Goal: Task Accomplishment & Management: Use online tool/utility

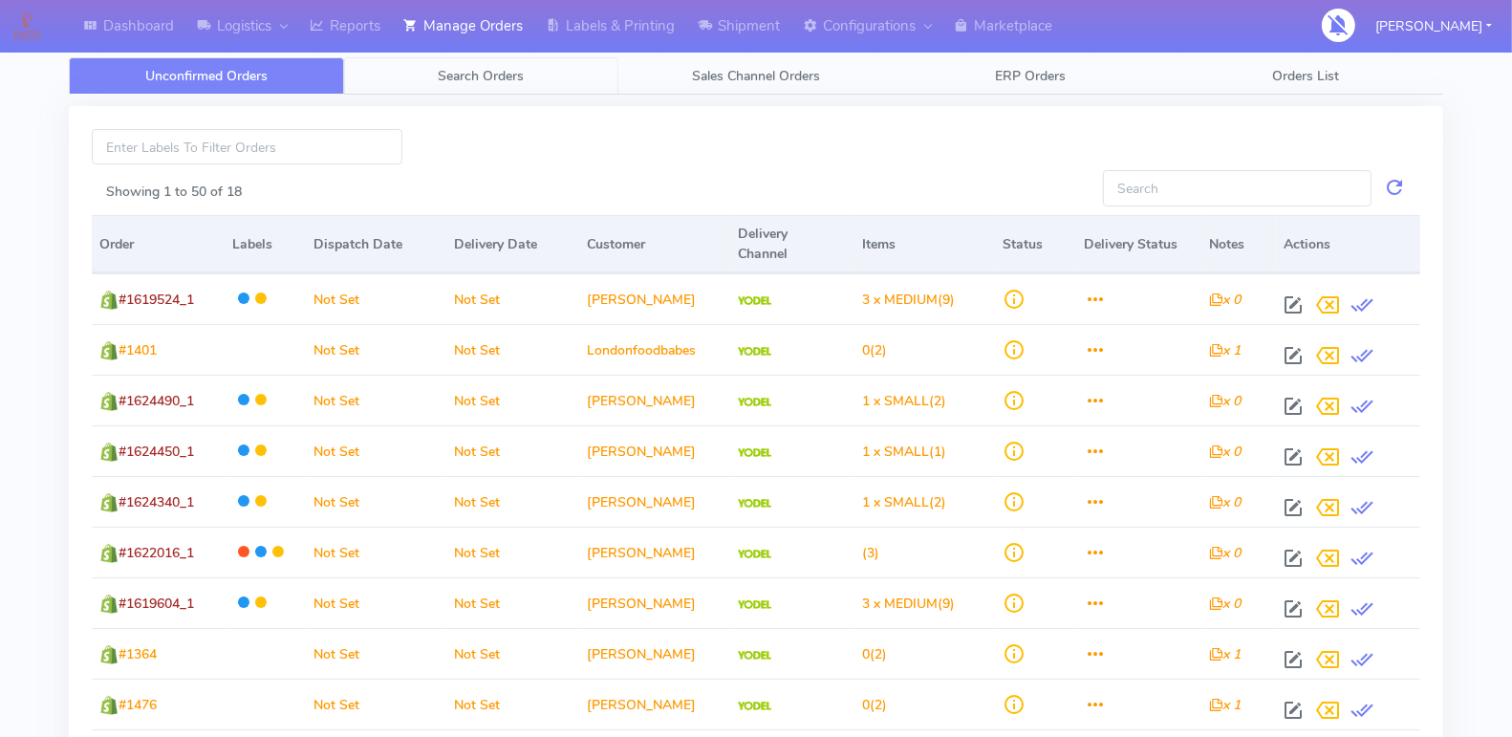
click at [465, 71] on span "Search Orders" at bounding box center [481, 76] width 86 height 18
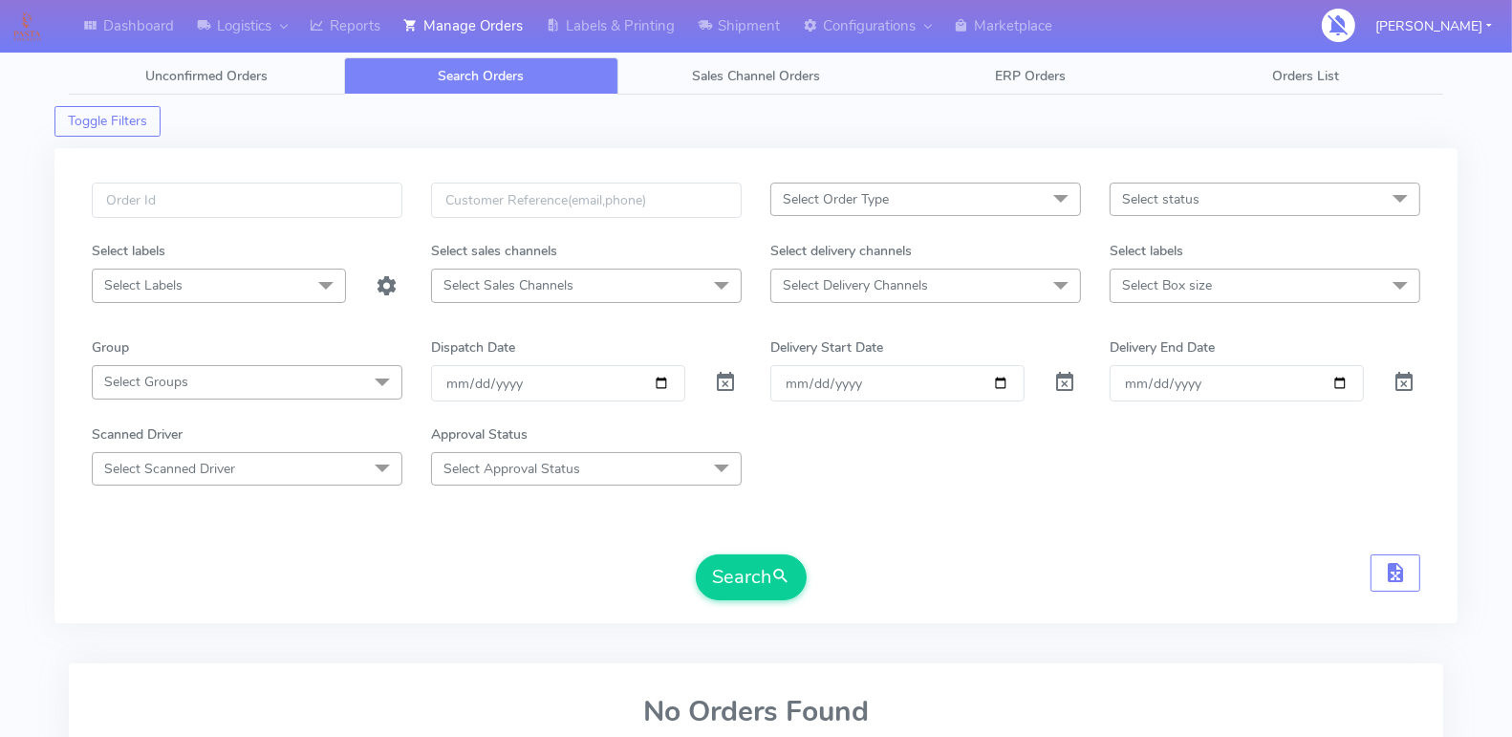
click at [707, 378] on div at bounding box center [728, 382] width 56 height 35
click at [720, 377] on span at bounding box center [725, 386] width 23 height 18
click at [1010, 379] on input "Order" at bounding box center [897, 382] width 254 height 35
click at [1064, 377] on span at bounding box center [1064, 386] width 23 height 18
click at [998, 377] on input "Order" at bounding box center [897, 382] width 254 height 35
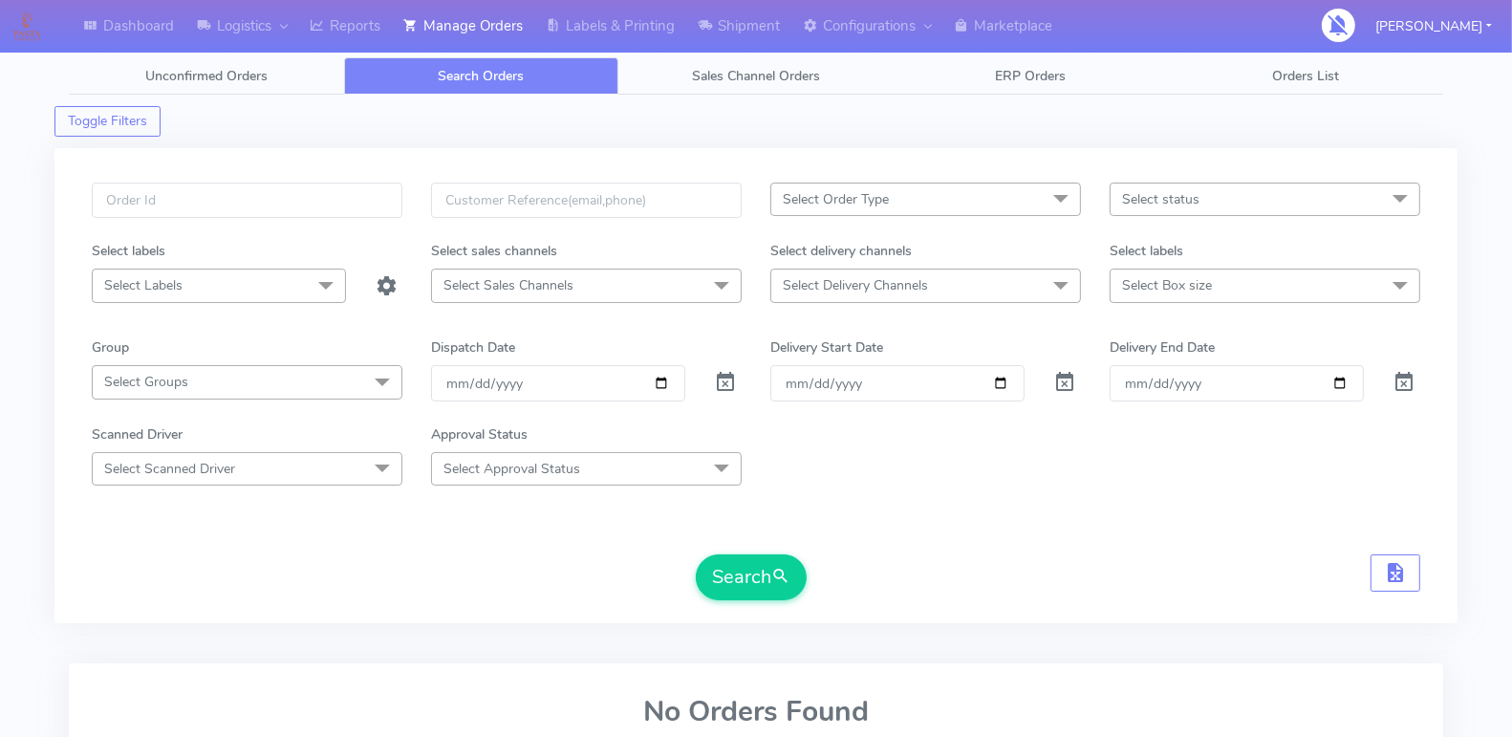
click at [1083, 374] on div at bounding box center [1067, 382] width 56 height 35
click at [1004, 383] on input "Order" at bounding box center [897, 382] width 254 height 35
type input "[DATE]"
click at [1337, 379] on input "Delivery End Date" at bounding box center [1237, 382] width 254 height 35
type input "[DATE]"
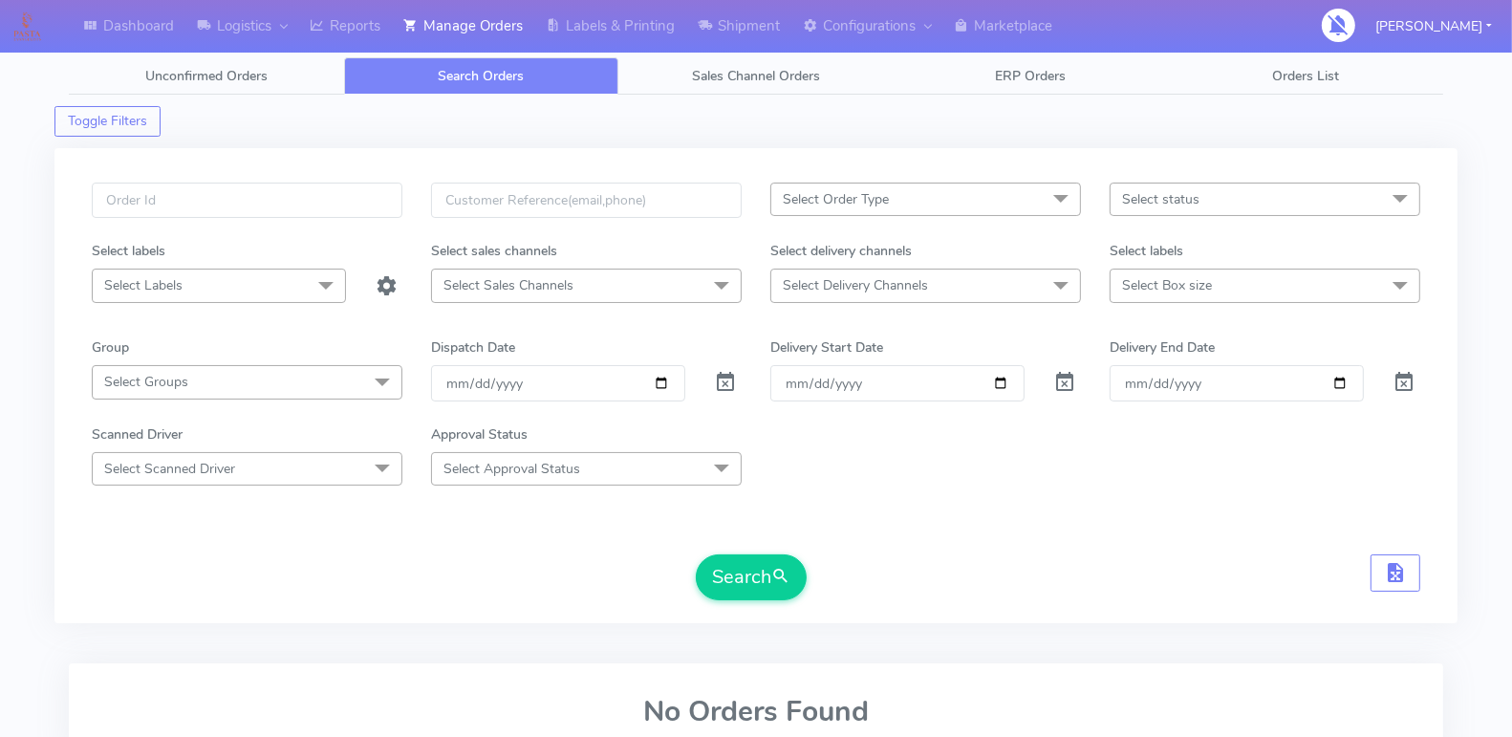
click at [1304, 201] on span "Select status" at bounding box center [1265, 199] width 311 height 33
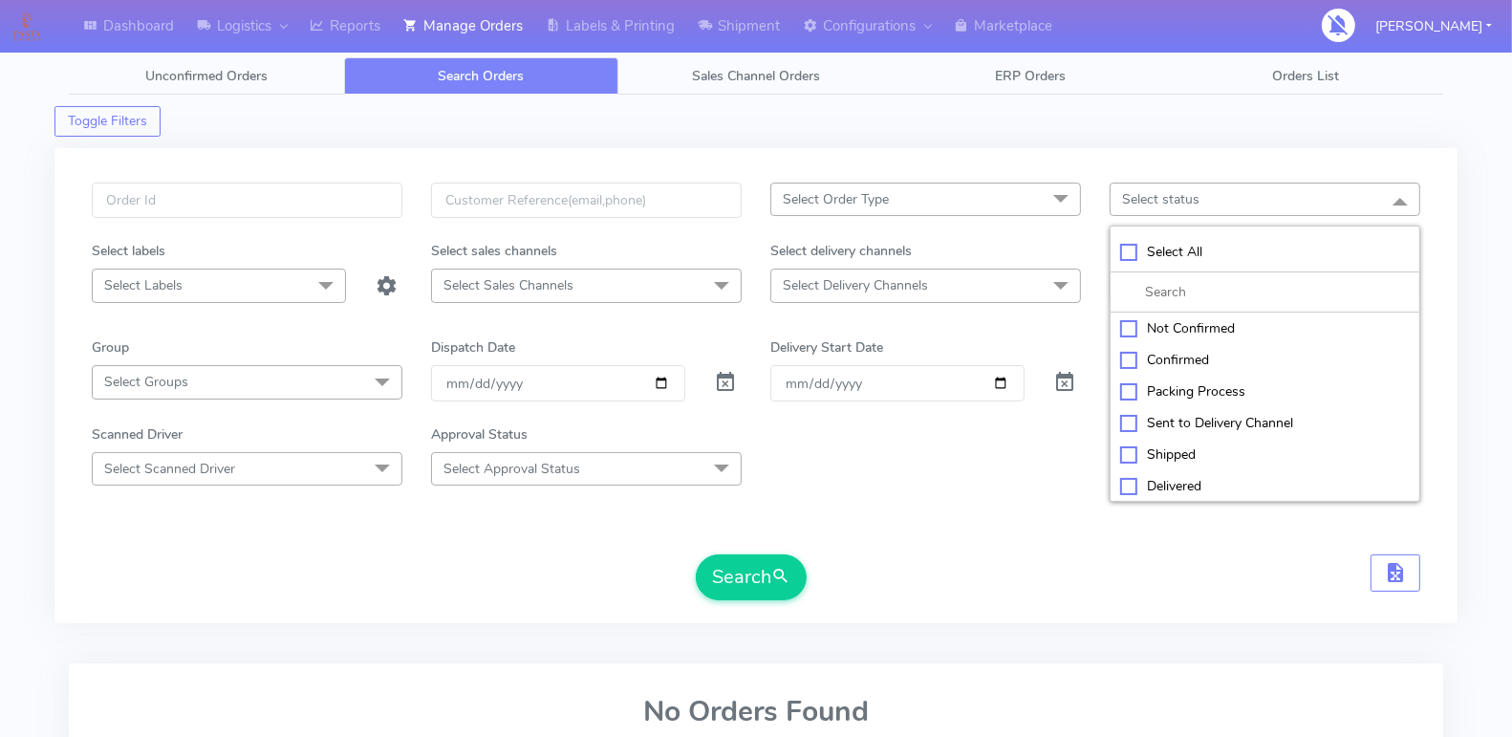
click at [1117, 247] on li "Select All" at bounding box center [1264, 252] width 309 height 40
checkbox input "true"
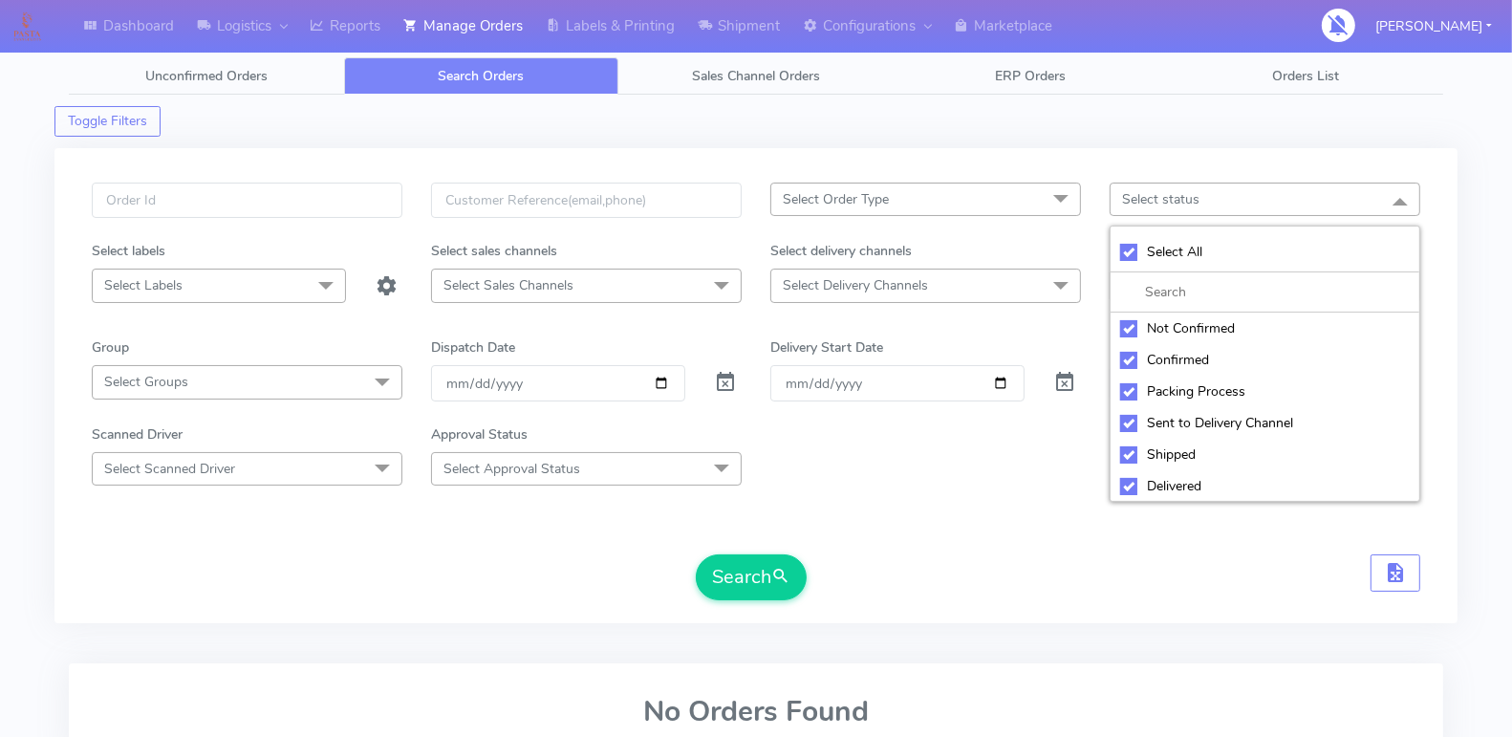
checkbox input "true"
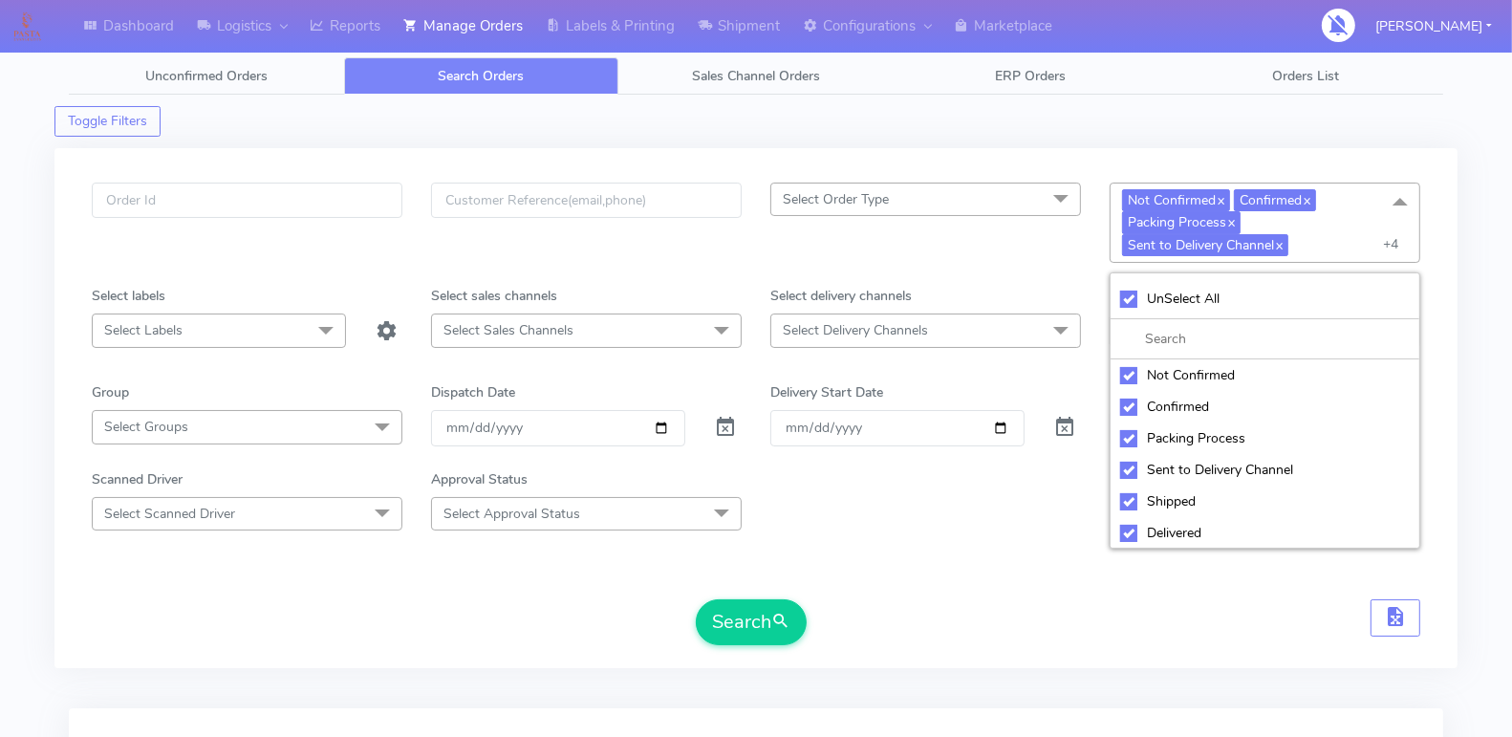
click at [1129, 368] on div "Not Confirmed" at bounding box center [1265, 375] width 290 height 20
checkbox input "false"
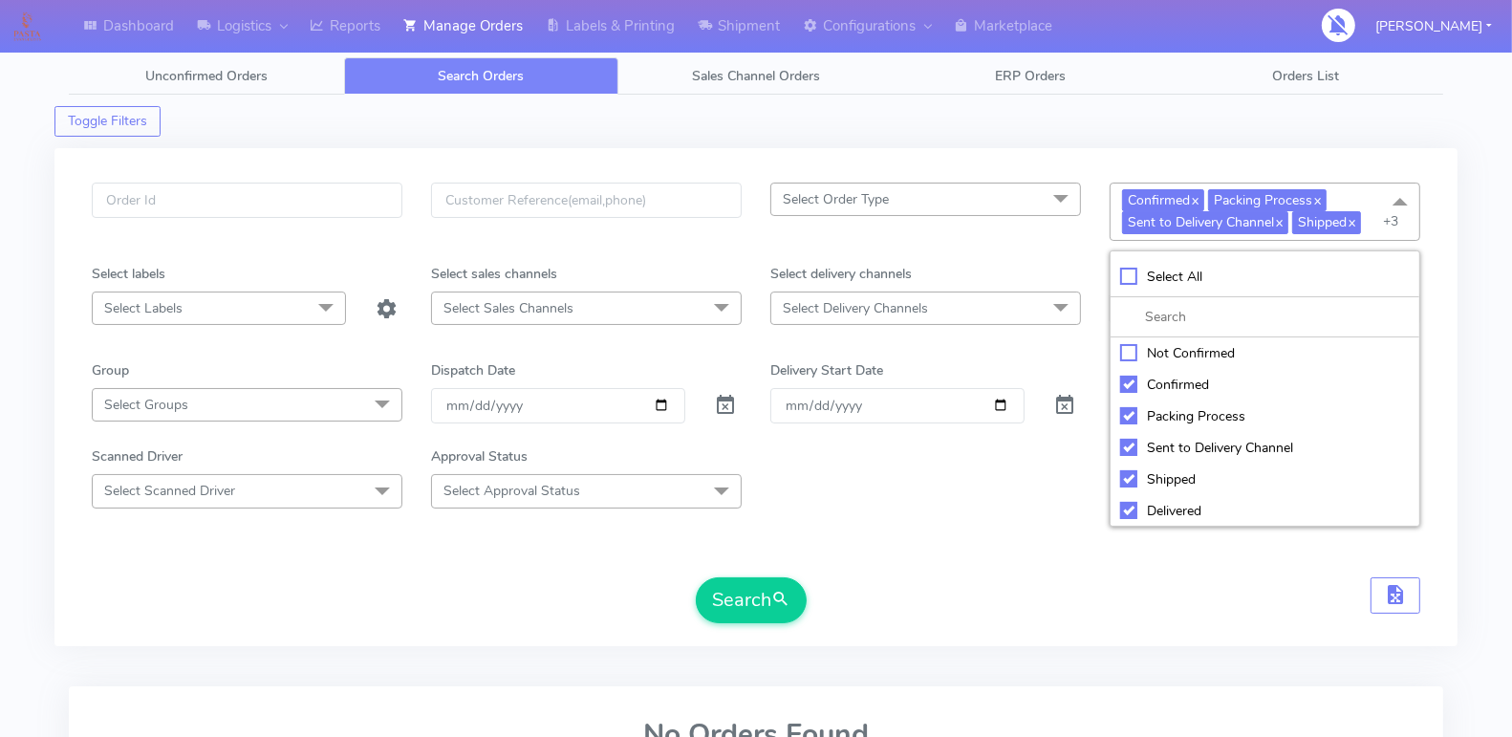
scroll to position [63, 0]
drag, startPoint x: 1124, startPoint y: 501, endPoint x: 1123, endPoint y: 482, distance: 19.1
click at [1124, 501] on div "Cancelled" at bounding box center [1265, 511] width 290 height 20
checkbox input "false"
click at [1124, 473] on div "Rejected" at bounding box center [1265, 479] width 290 height 20
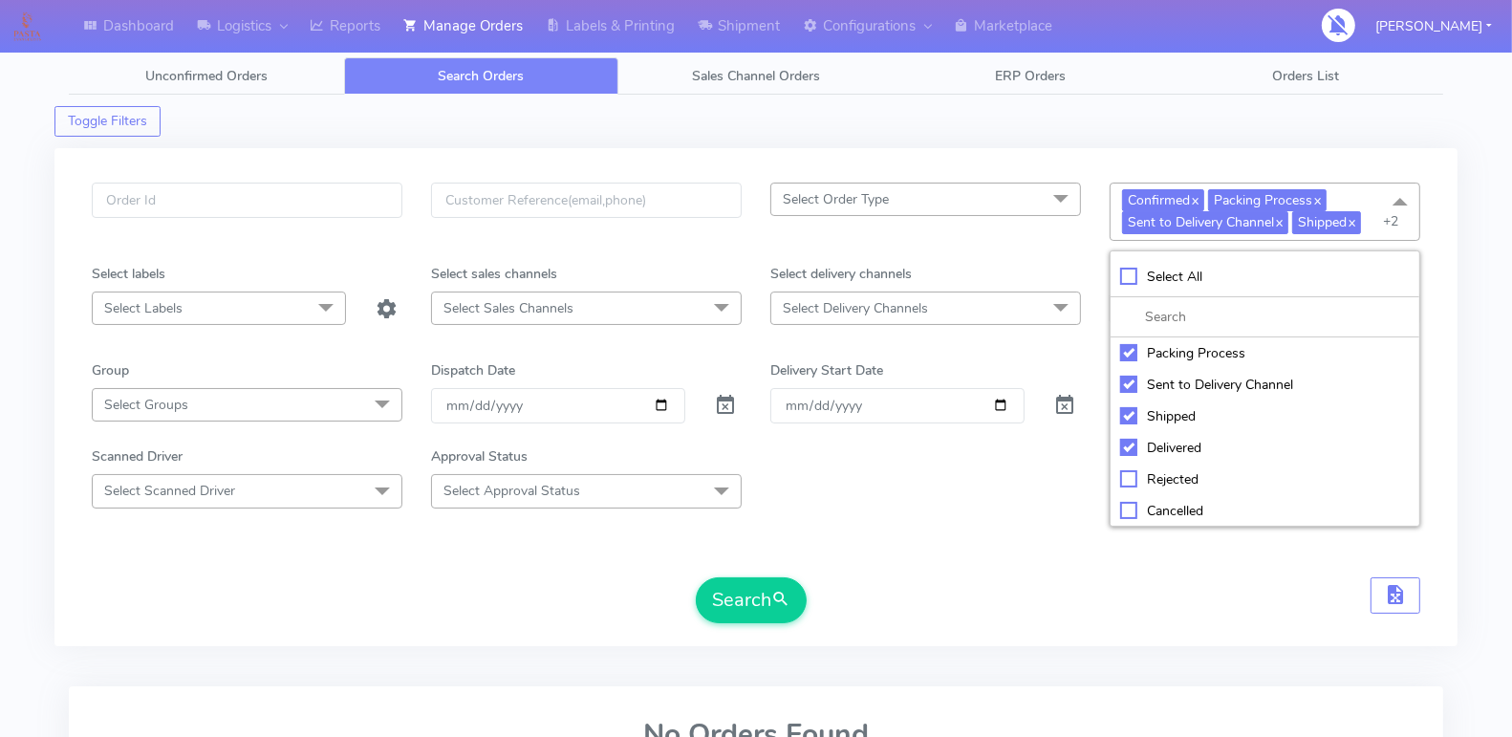
checkbox input "false"
click at [1042, 293] on span at bounding box center [1061, 309] width 38 height 36
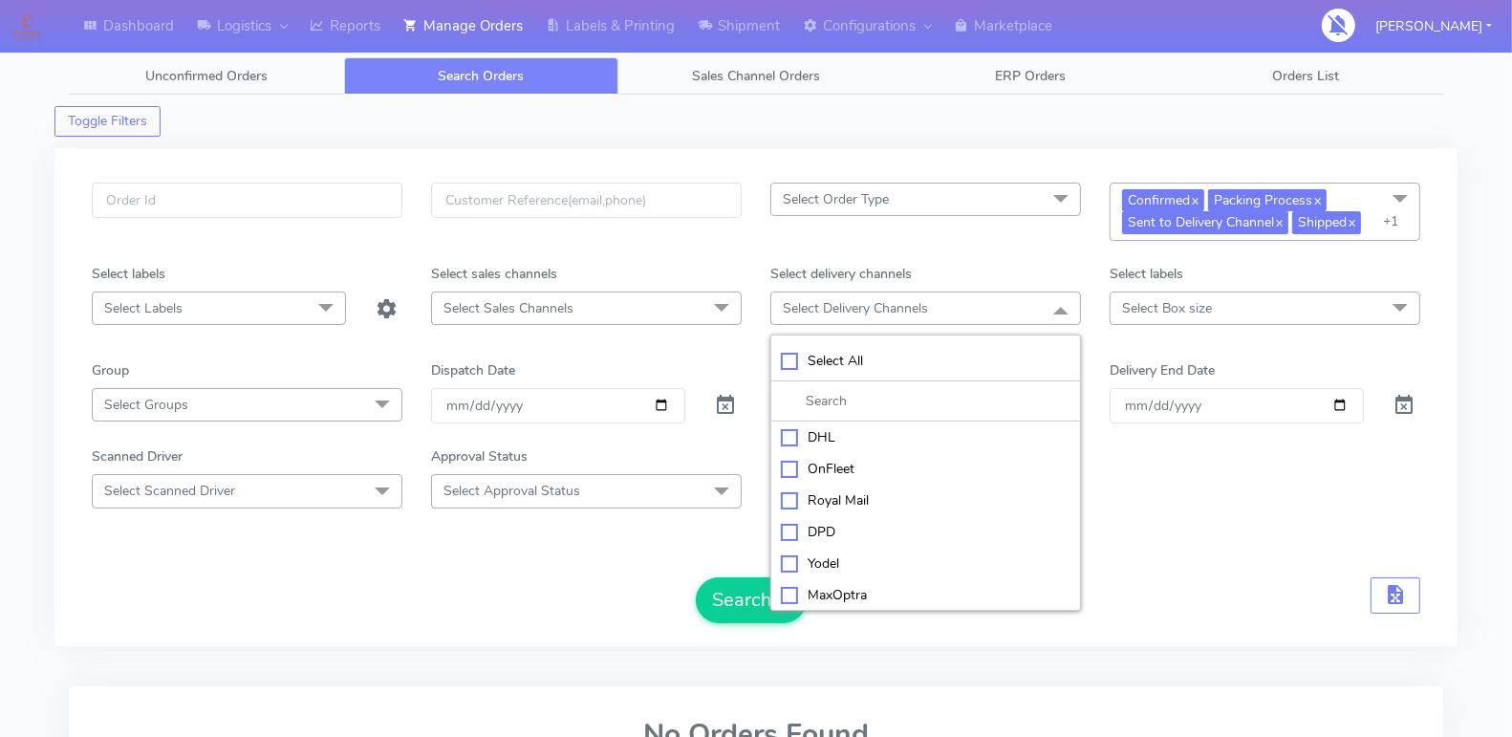
click at [785, 554] on div "Yodel" at bounding box center [926, 563] width 290 height 20
checkbox input "true"
click at [722, 590] on button "Search" at bounding box center [751, 601] width 111 height 46
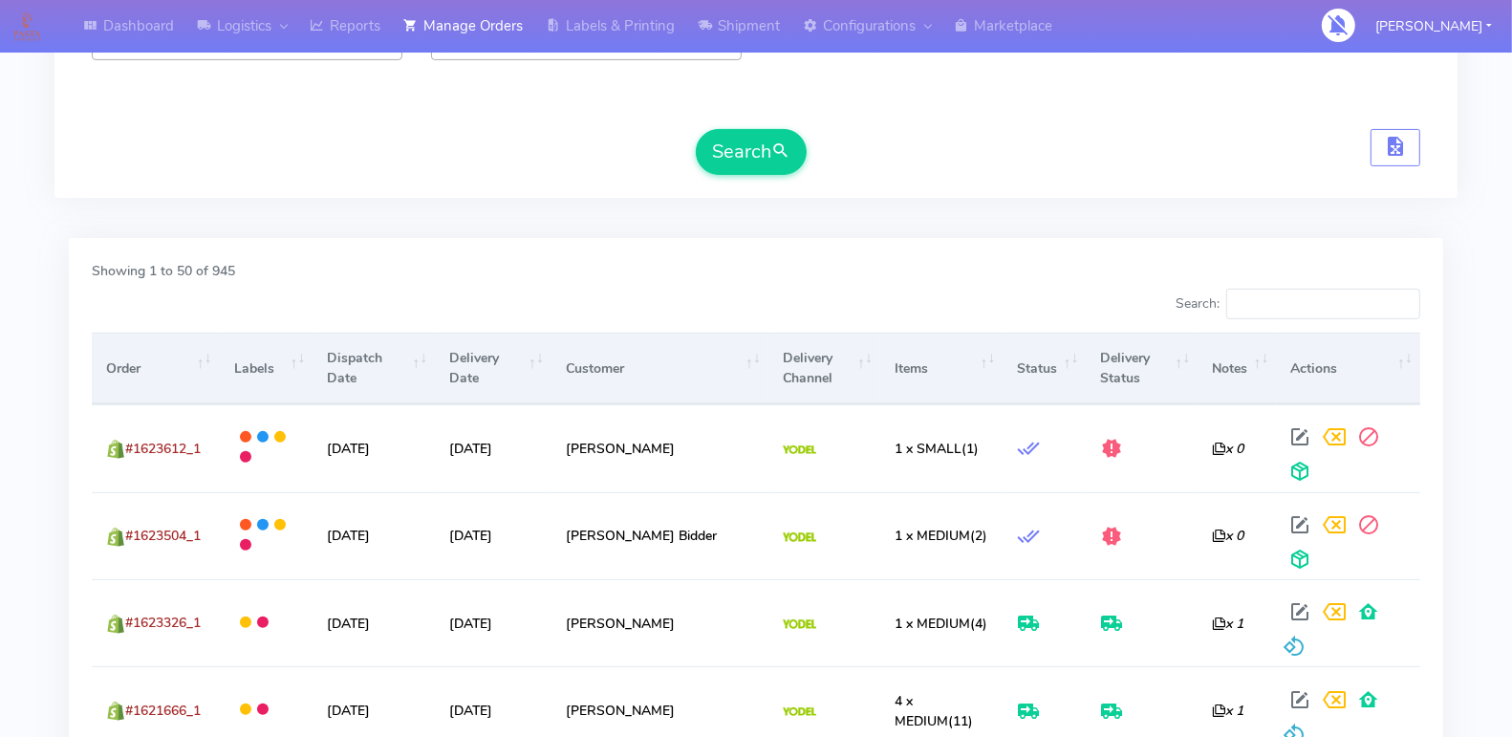
scroll to position [350, 0]
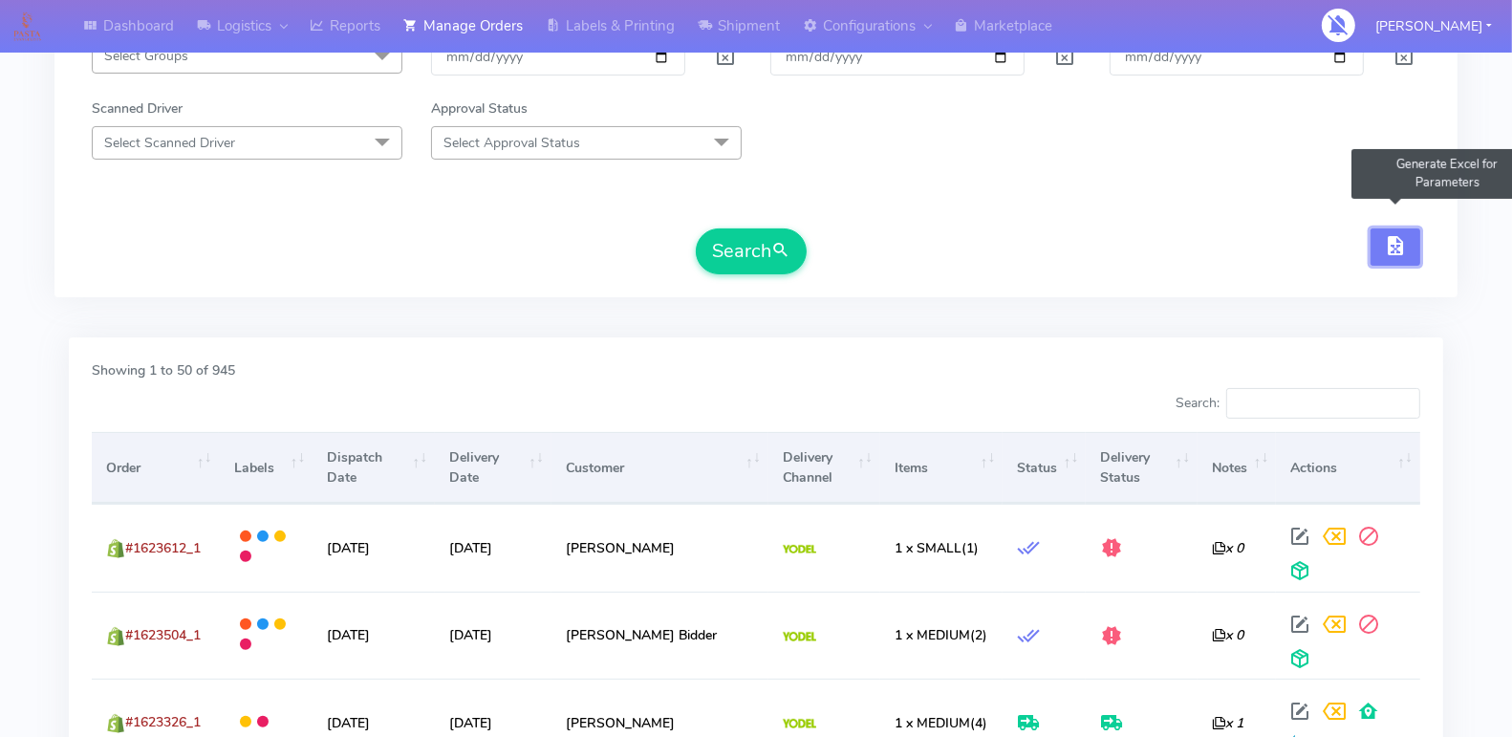
click at [1402, 241] on span "button" at bounding box center [1395, 250] width 23 height 18
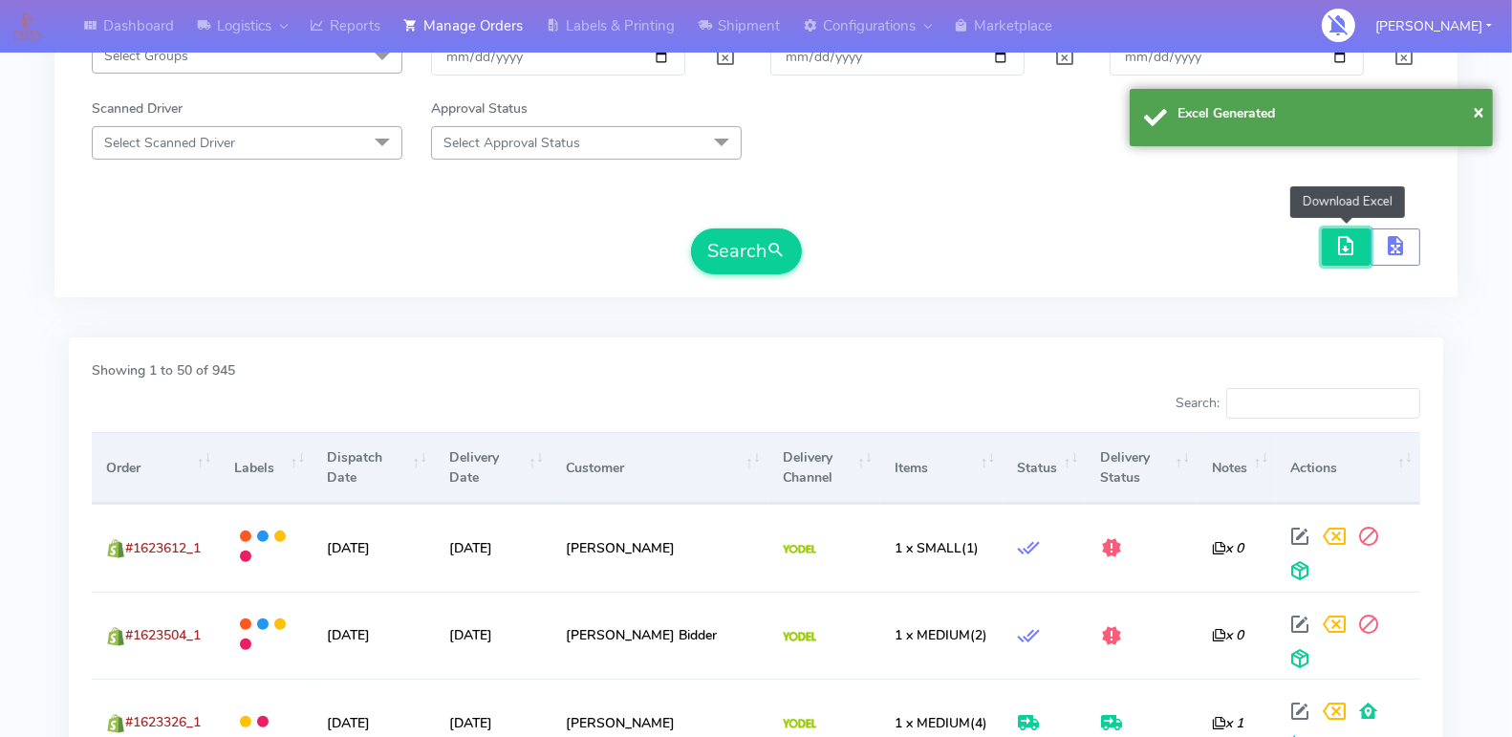
click at [1343, 241] on span "button" at bounding box center [1346, 250] width 23 height 18
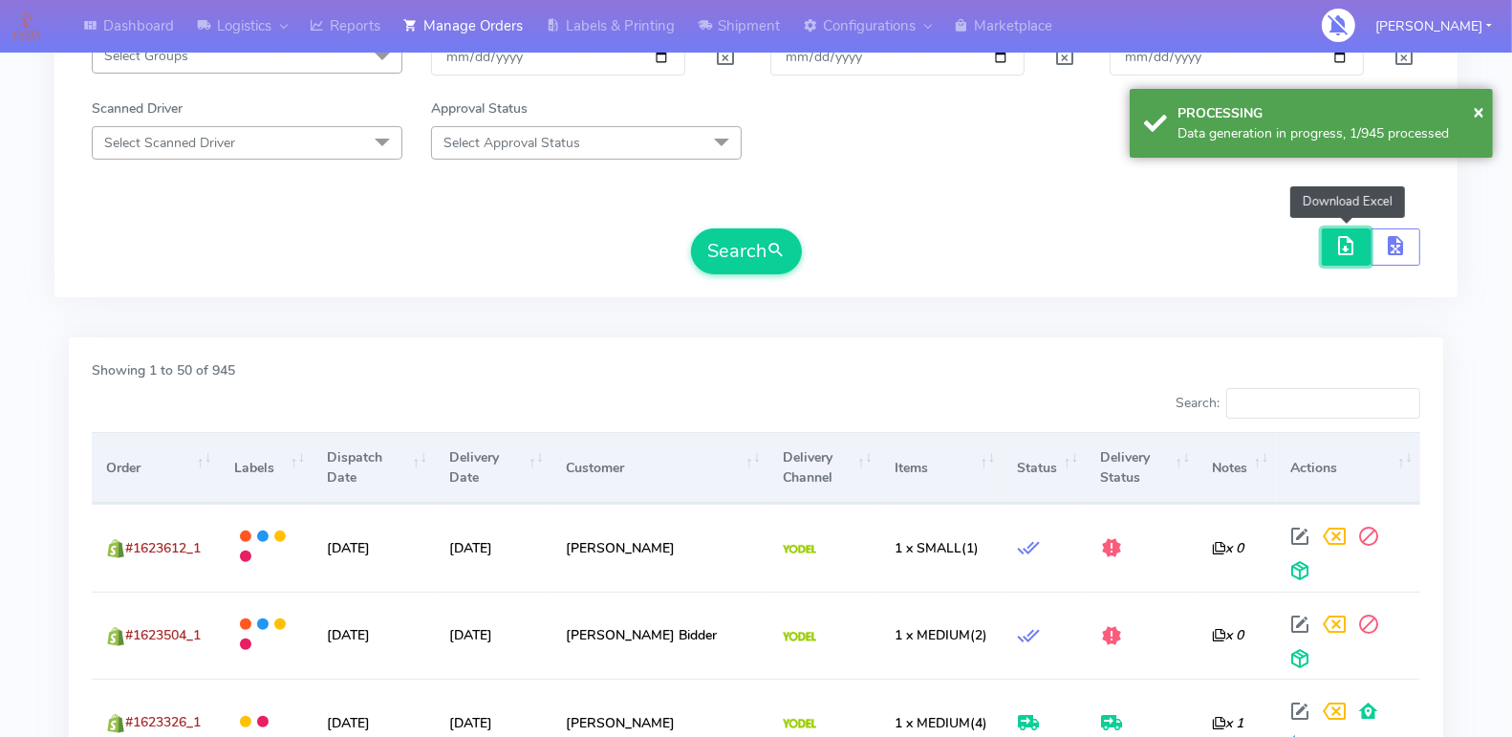
click at [1343, 241] on span "button" at bounding box center [1346, 250] width 23 height 18
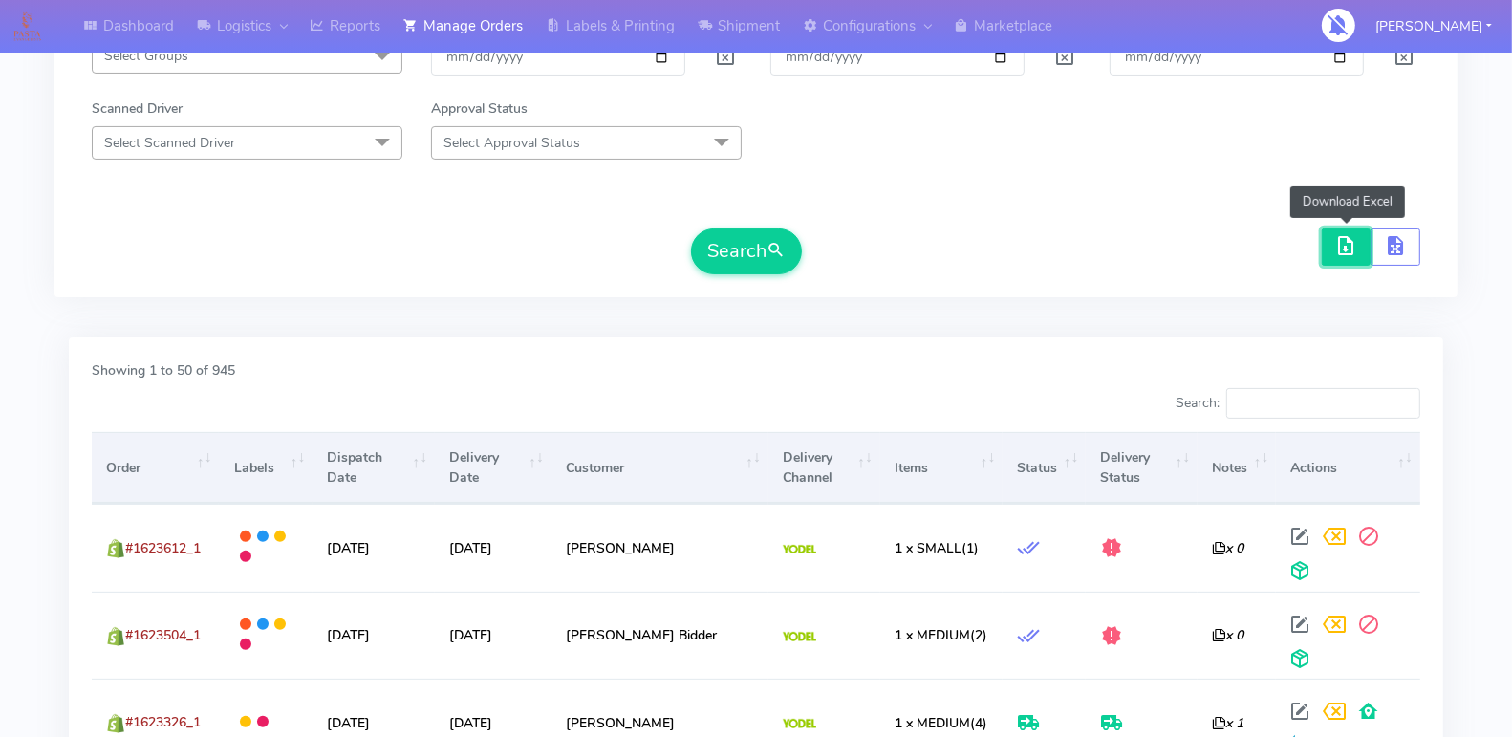
click at [1339, 241] on span "button" at bounding box center [1346, 250] width 23 height 18
